Goal: Book appointment/travel/reservation

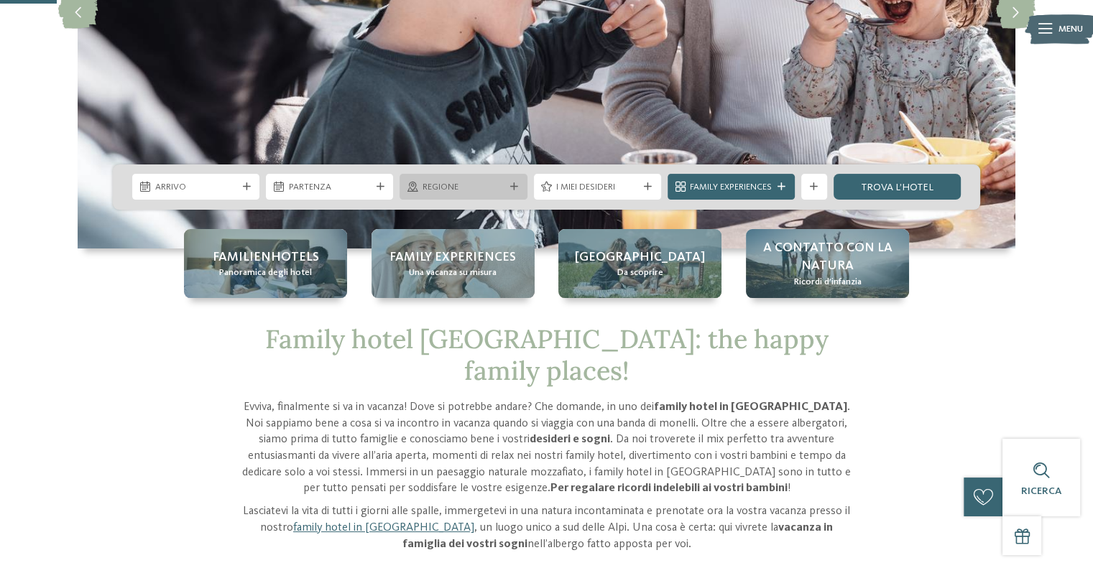
click at [416, 191] on icon at bounding box center [412, 187] width 11 height 10
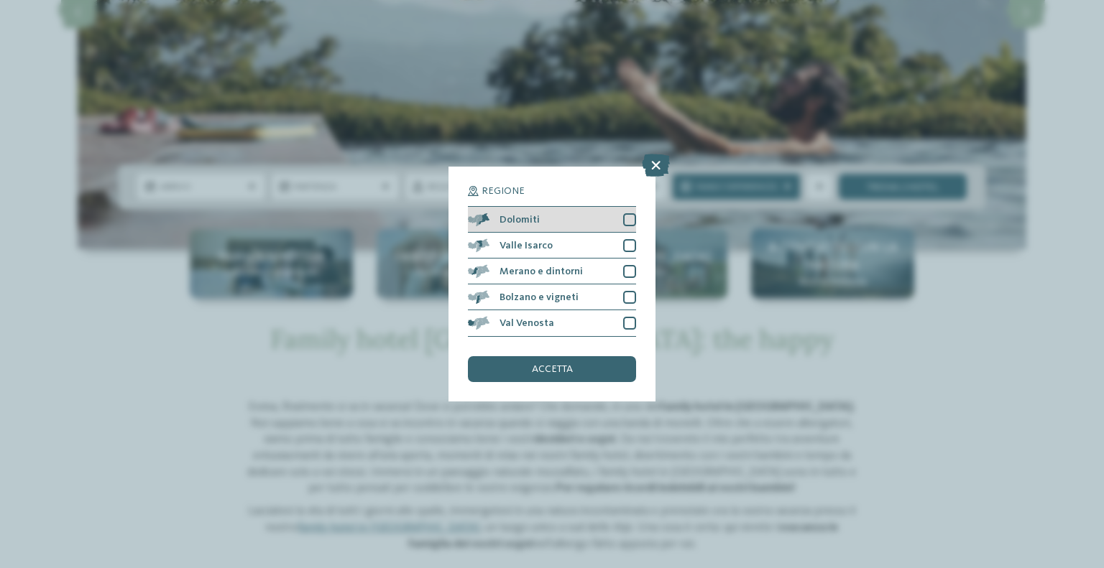
click at [627, 230] on div "Dolomiti" at bounding box center [552, 220] width 168 height 26
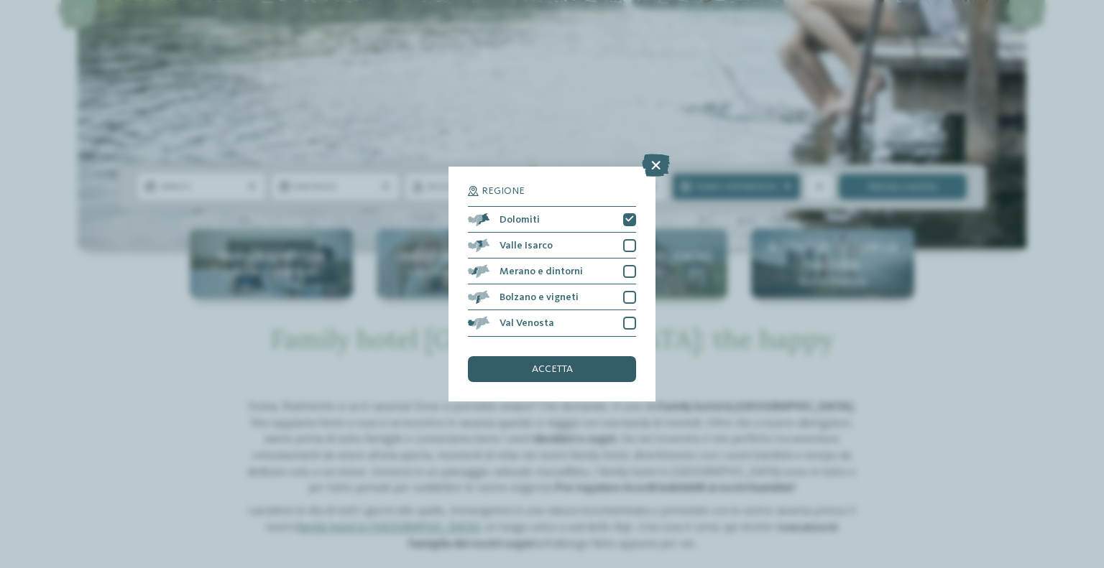
click at [576, 363] on div "accetta" at bounding box center [552, 369] width 168 height 26
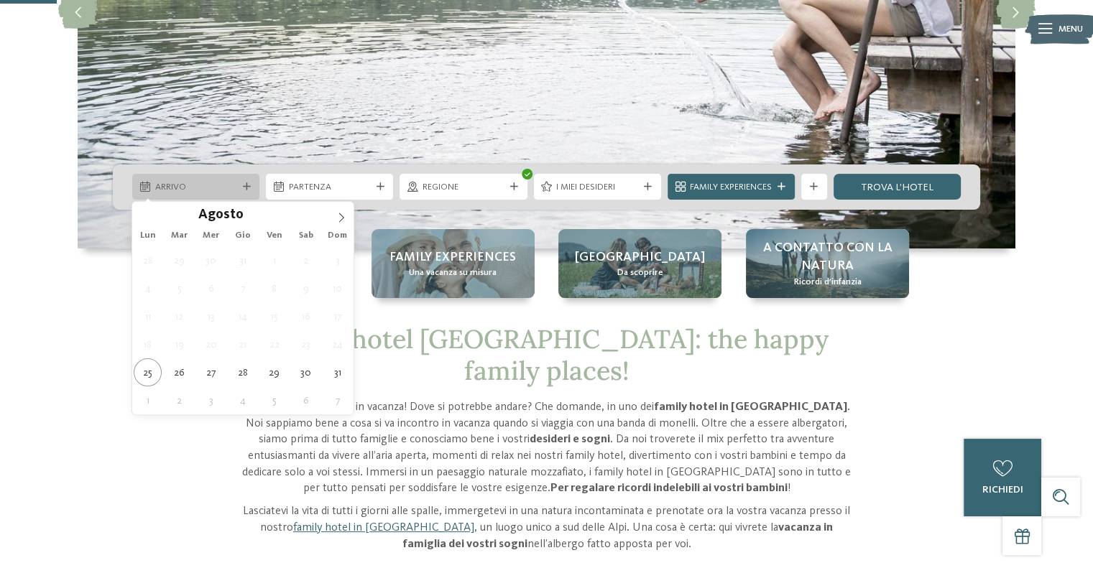
click at [223, 189] on span "Arrivo" at bounding box center [196, 187] width 82 height 13
click at [342, 220] on icon at bounding box center [341, 218] width 10 height 10
click at [342, 219] on icon at bounding box center [341, 218] width 10 height 10
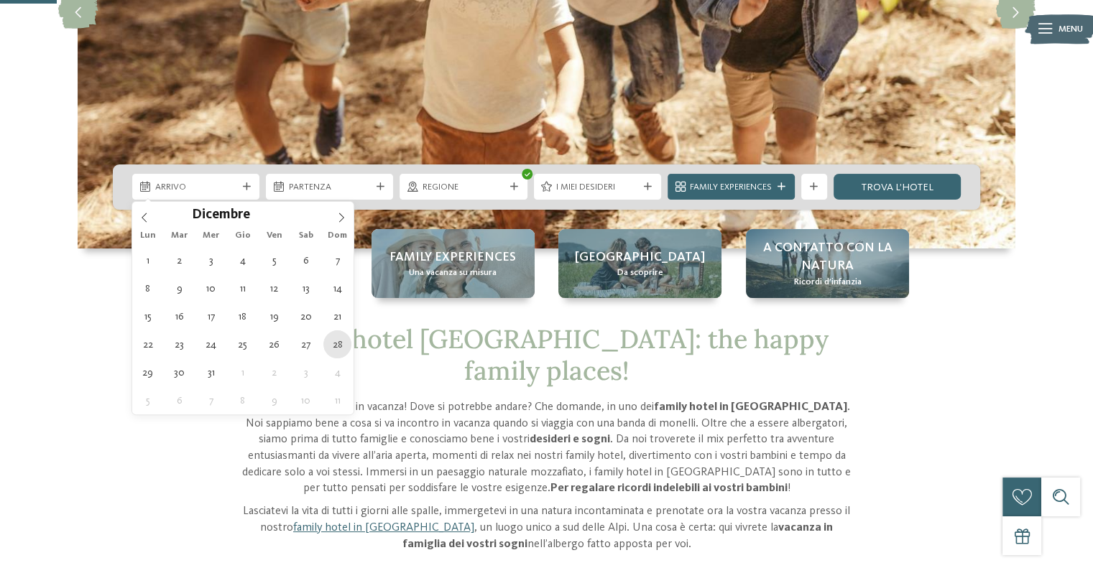
type div "[DATE]"
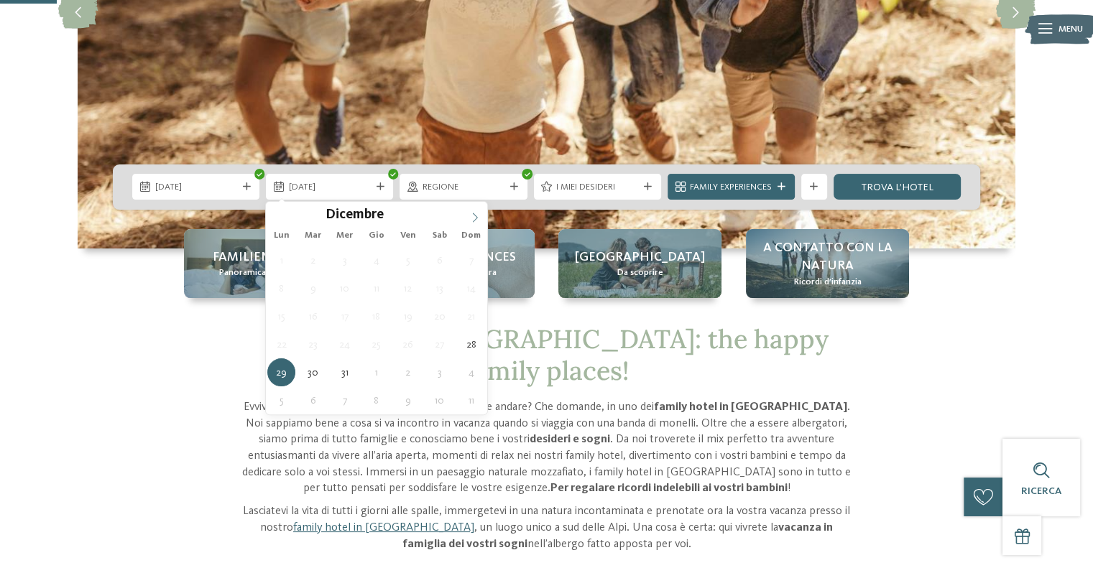
type input "****"
click at [469, 223] on span at bounding box center [475, 214] width 24 height 24
type div "[DATE]"
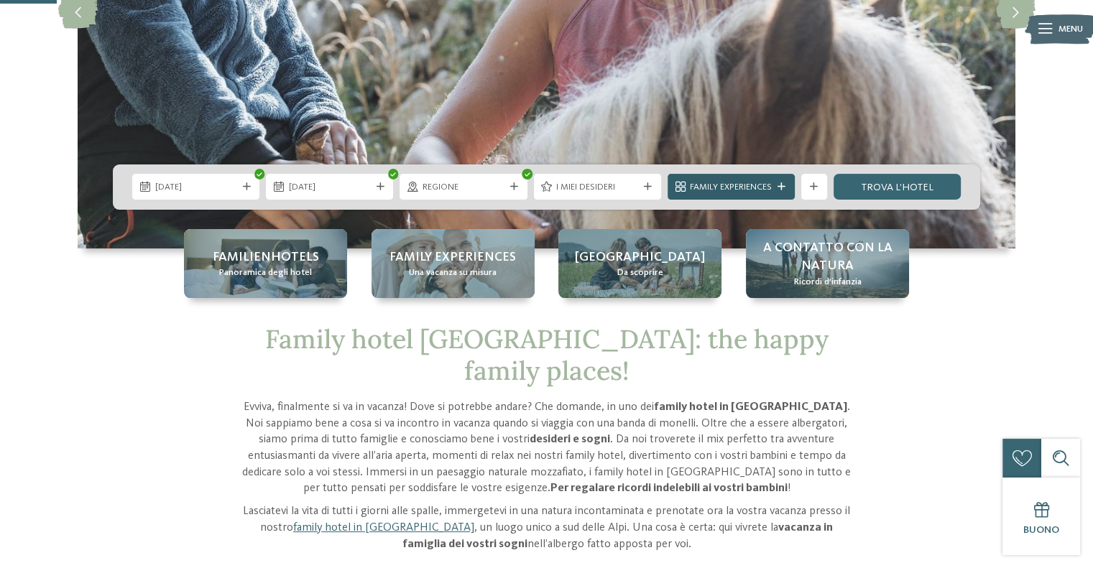
click at [765, 184] on span "Family Experiences" at bounding box center [731, 187] width 82 height 13
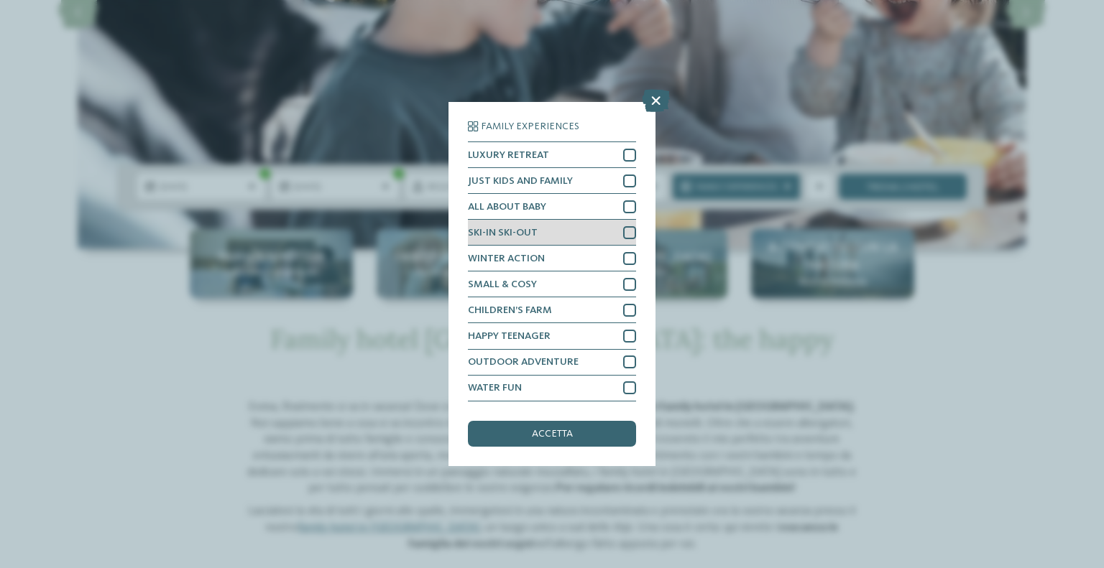
click at [625, 226] on div at bounding box center [629, 232] width 13 height 13
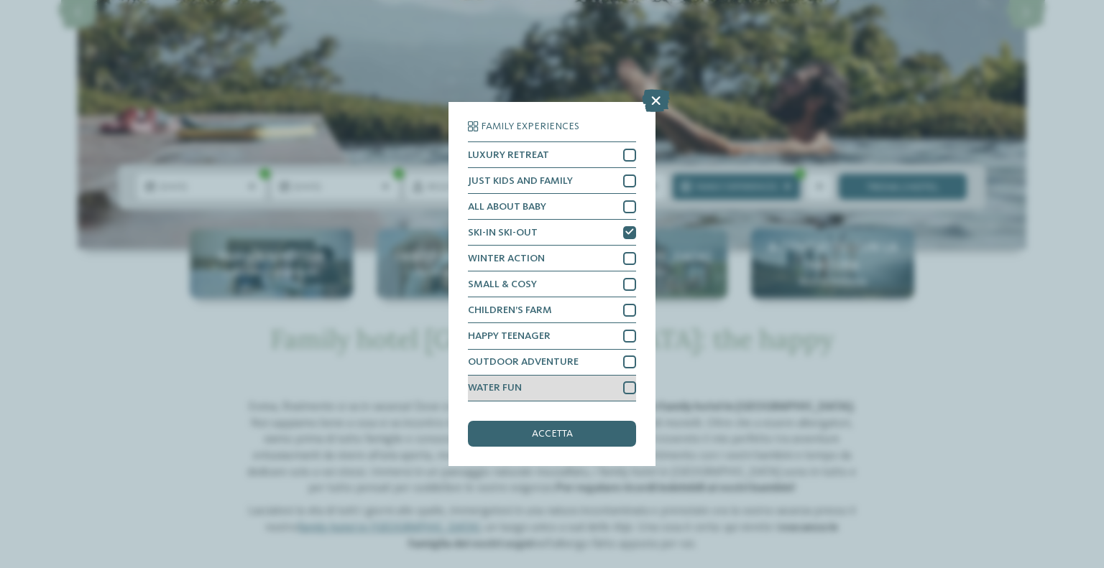
click at [632, 393] on div at bounding box center [629, 388] width 13 height 13
drag, startPoint x: 566, startPoint y: 123, endPoint x: 598, endPoint y: 117, distance: 32.1
click at [598, 117] on div "Family Experiences LUXURY RETREAT JUST KIDS AND FAMILY" at bounding box center [551, 284] width 207 height 364
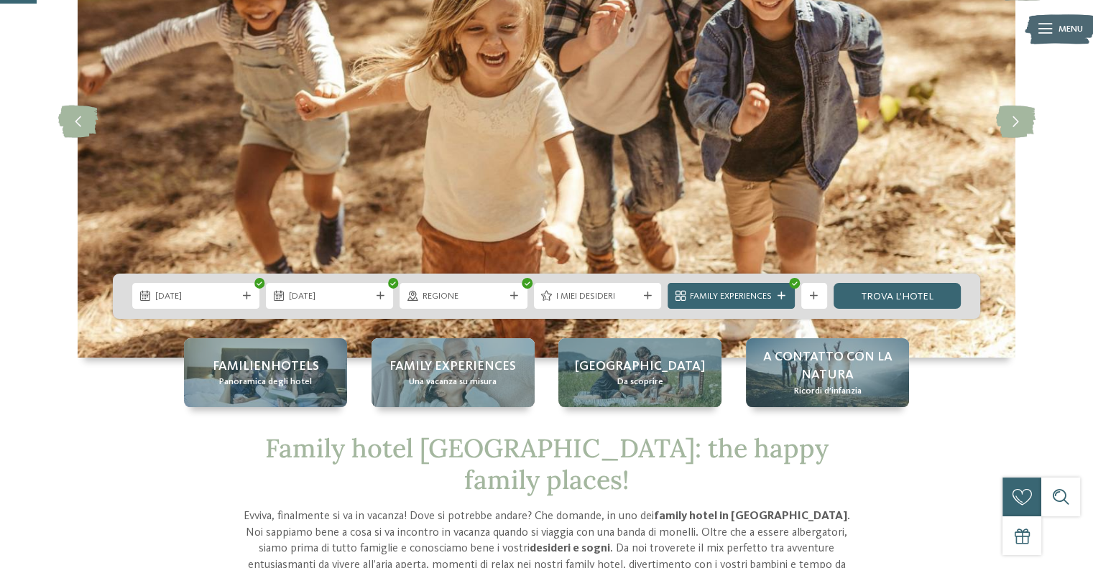
scroll to position [234, 0]
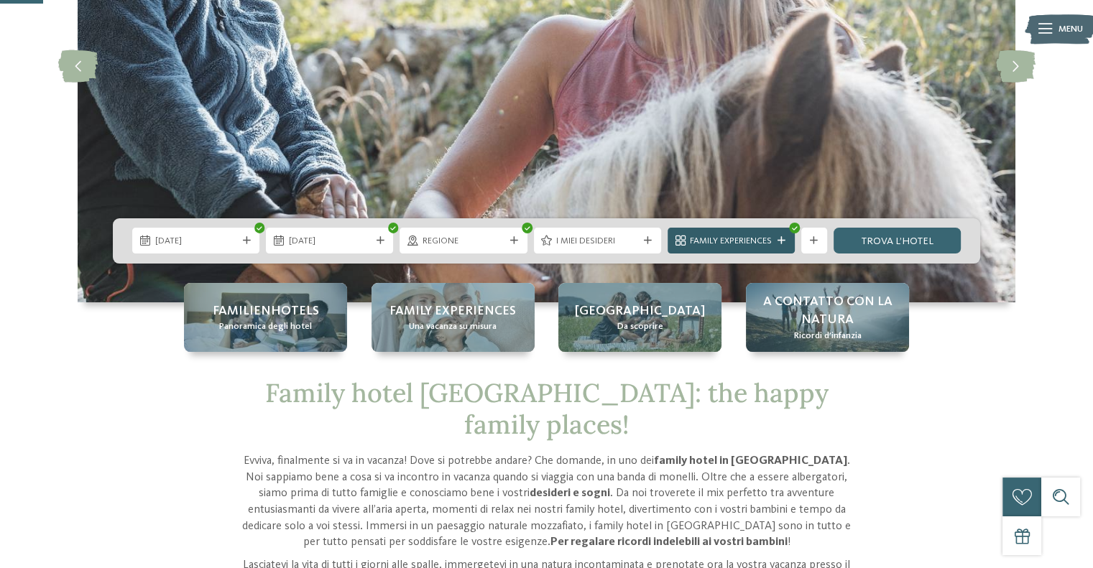
click at [755, 236] on span "Family Experiences" at bounding box center [731, 241] width 82 height 13
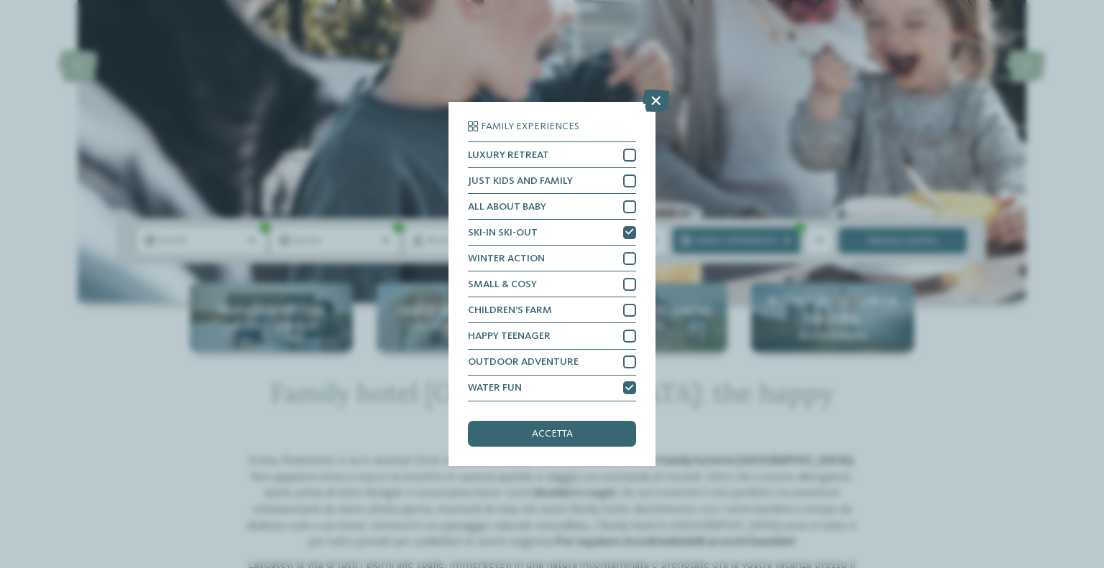
click at [587, 432] on div "accetta" at bounding box center [552, 434] width 168 height 26
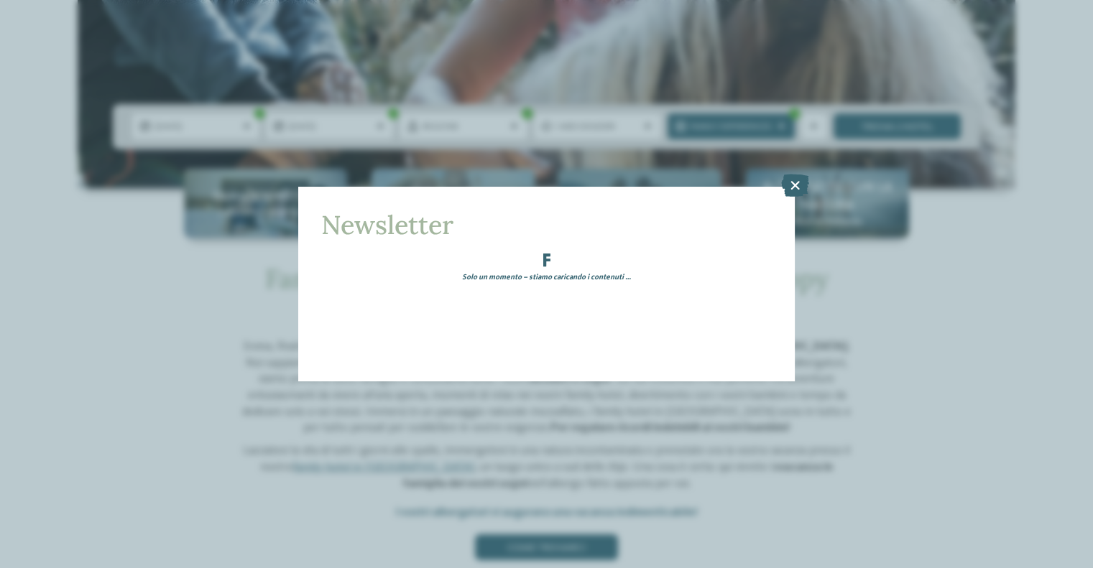
scroll to position [328, 0]
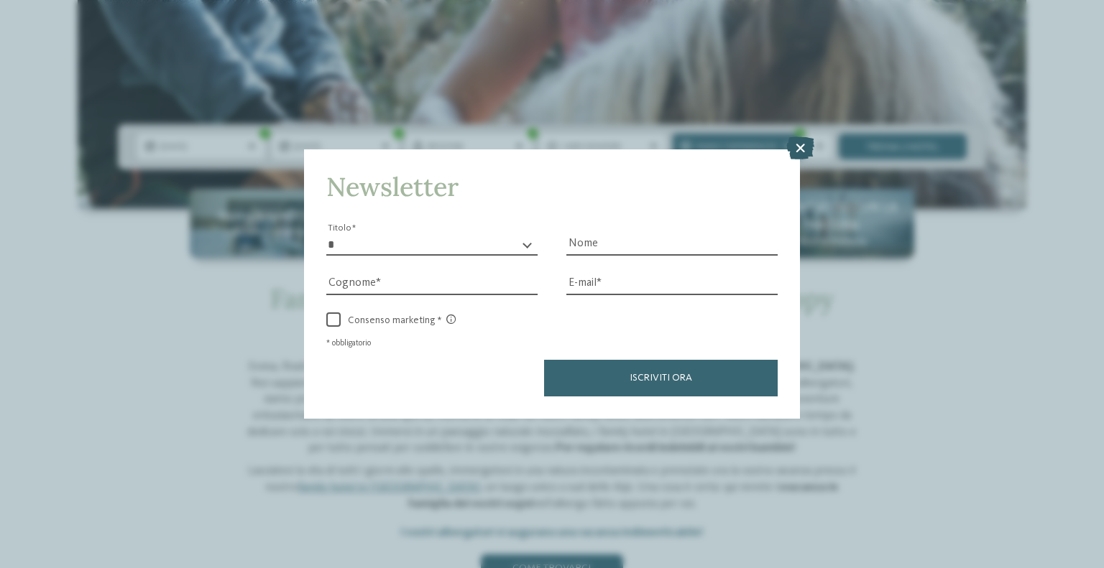
click at [805, 151] on icon at bounding box center [800, 148] width 28 height 23
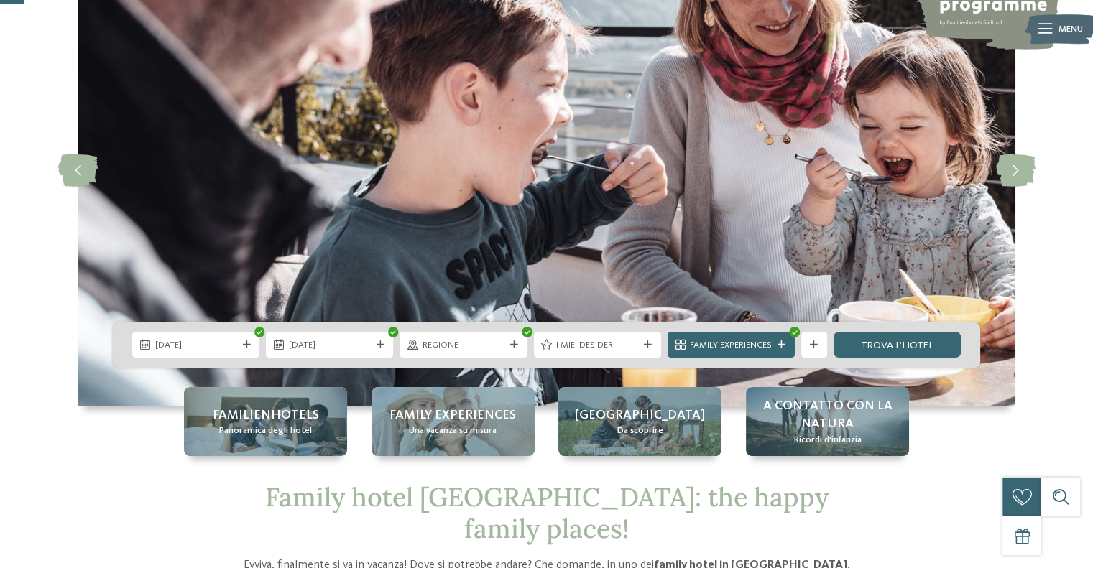
scroll to position [302, 0]
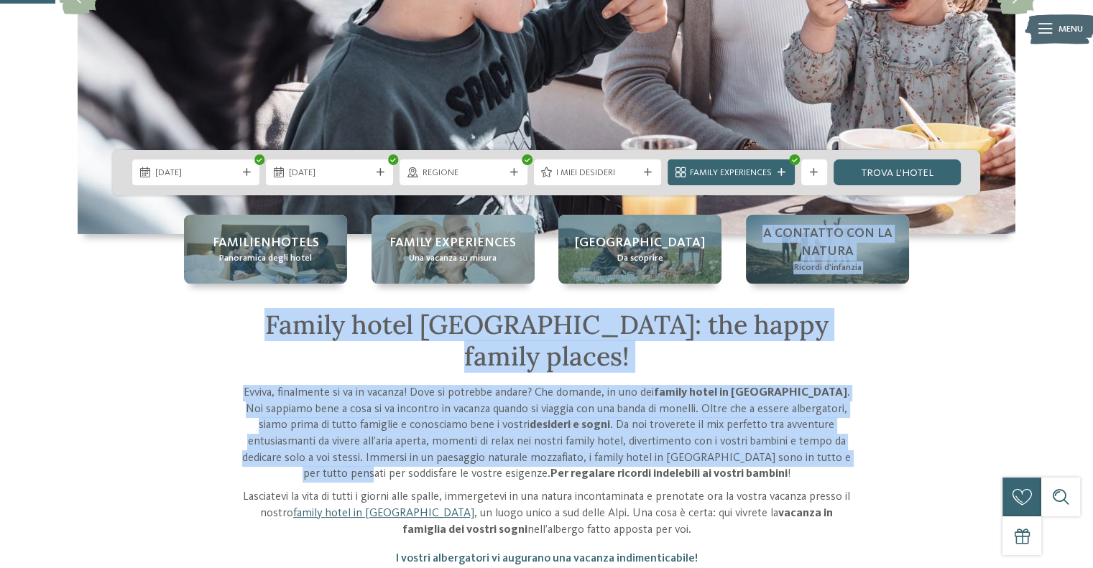
drag, startPoint x: 852, startPoint y: 433, endPoint x: 1051, endPoint y: 186, distance: 317.9
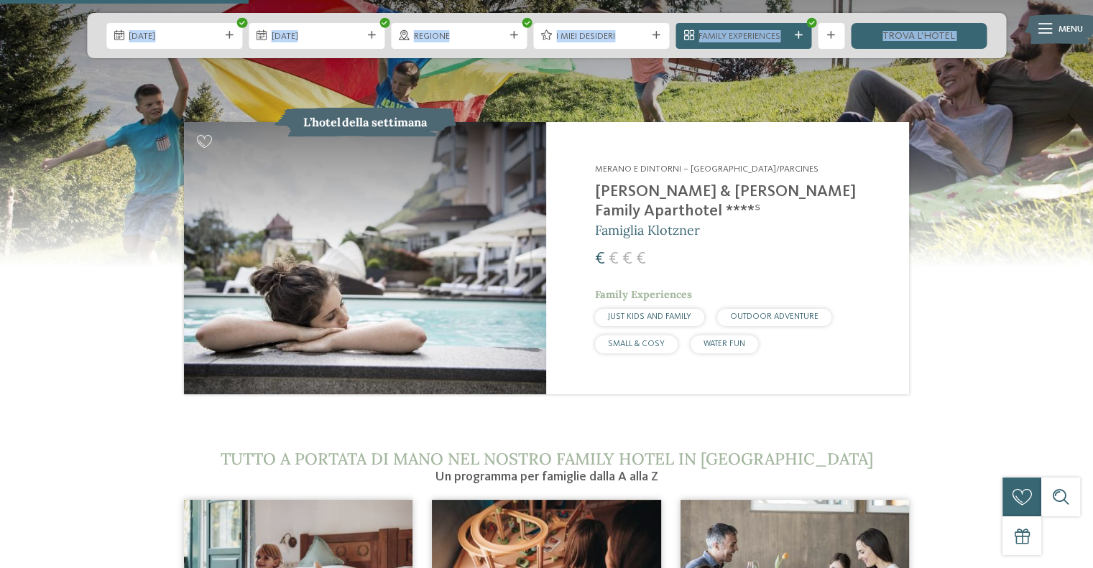
scroll to position [1337, 0]
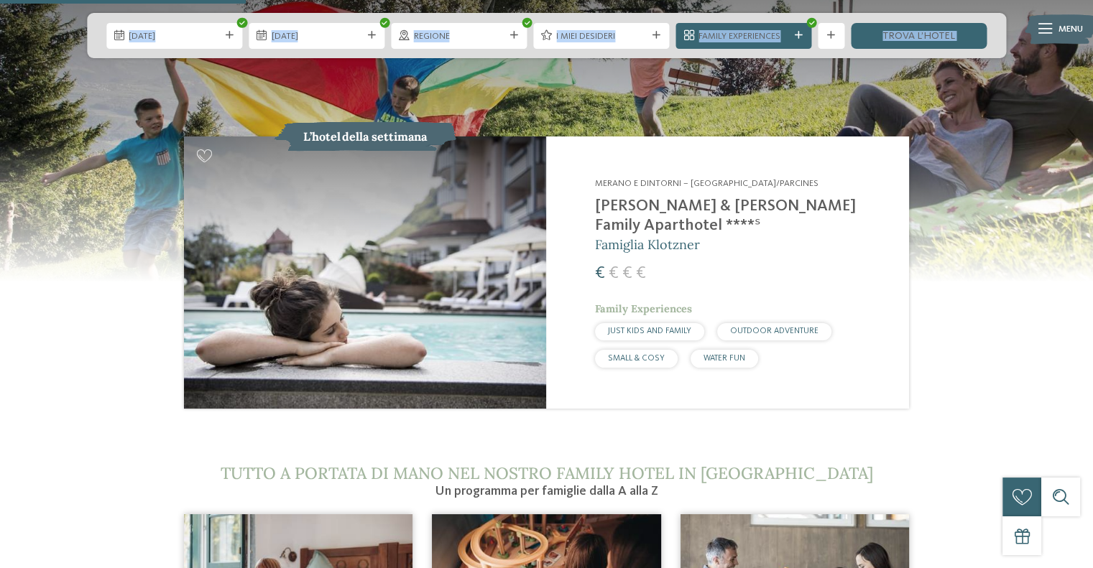
click at [641, 197] on h2 "[PERSON_NAME] & [PERSON_NAME] Family Aparthotel ****ˢ" at bounding box center [744, 216] width 298 height 39
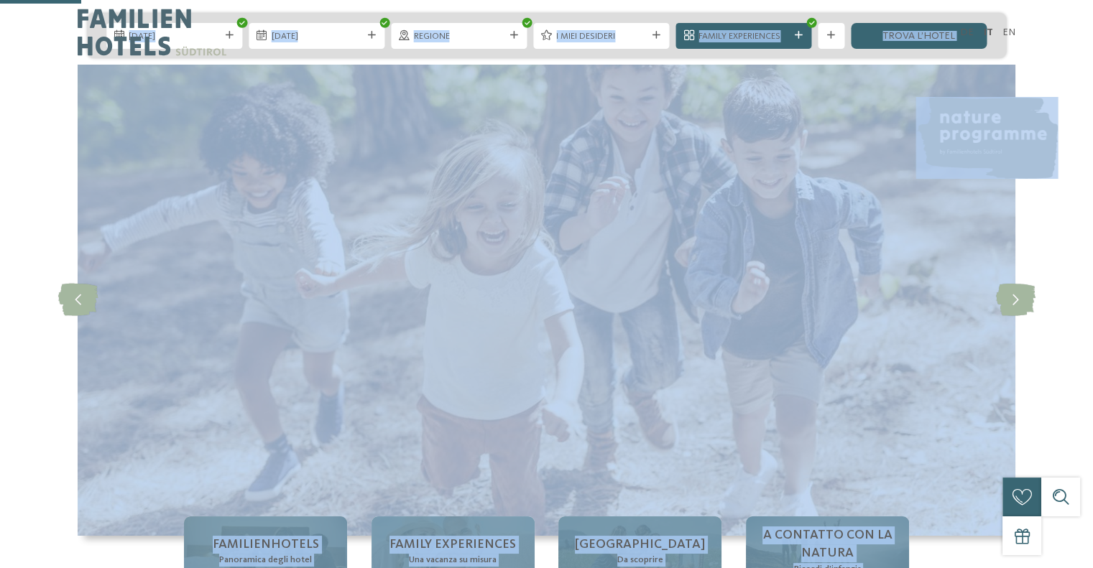
scroll to position [490, 0]
